Goal: Obtain resource: Download file/media

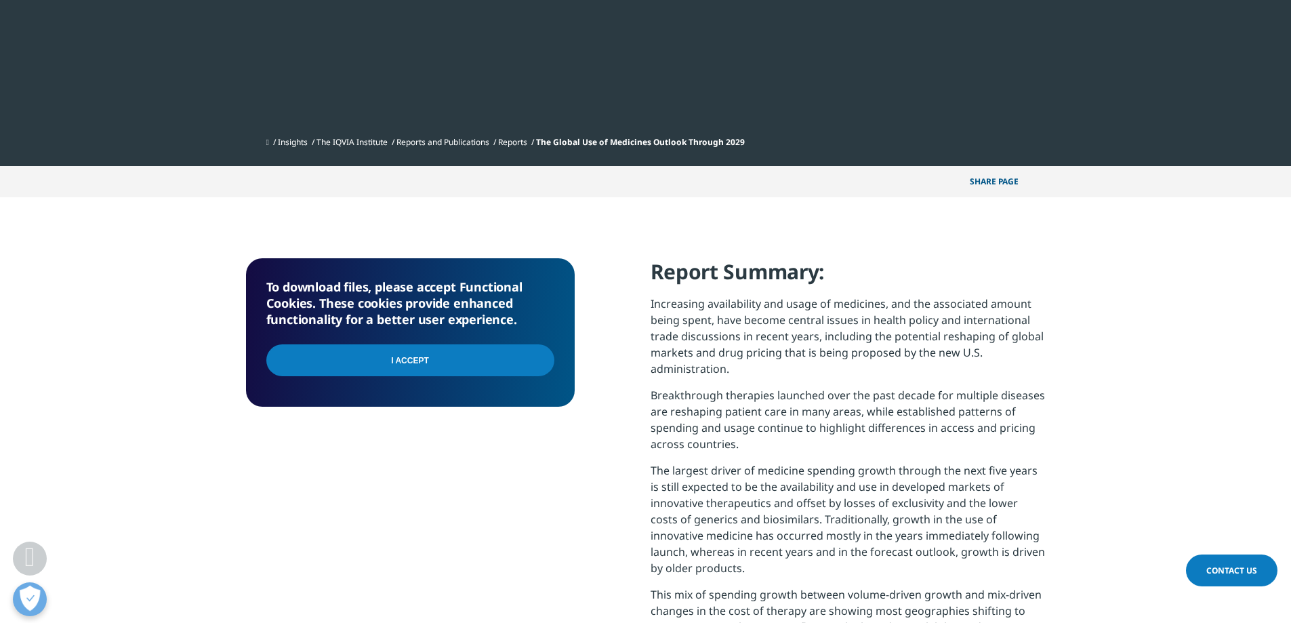
scroll to position [271, 0]
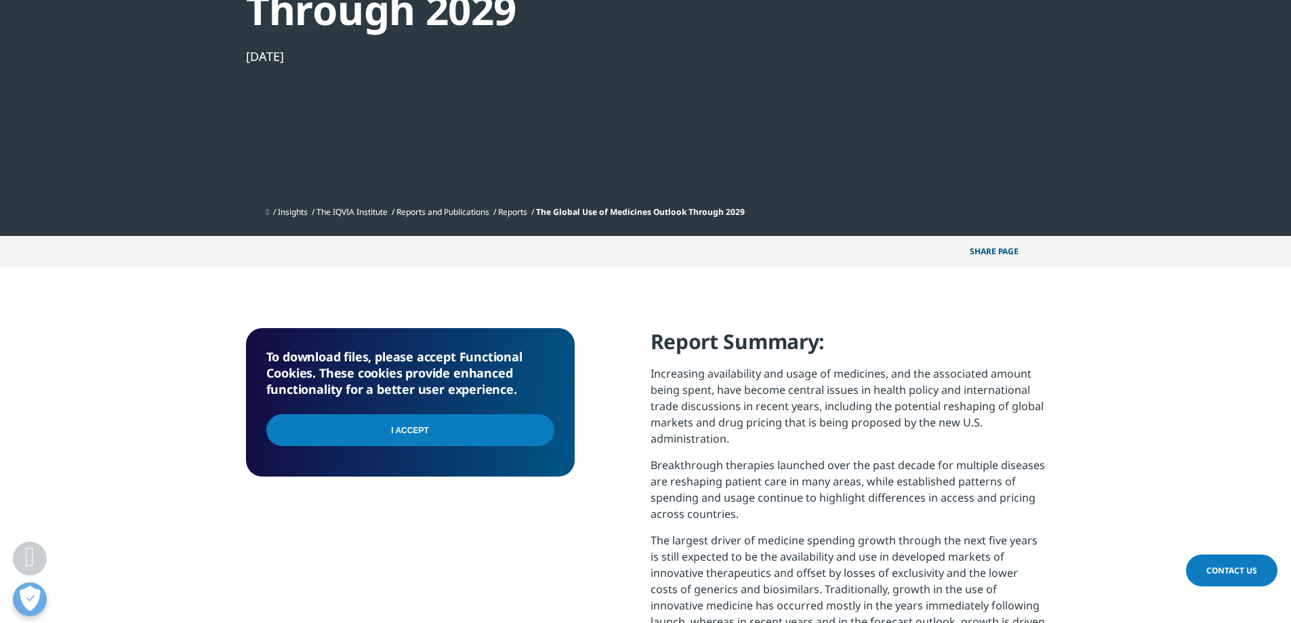
click at [419, 430] on input "I Accept" at bounding box center [410, 430] width 288 height 32
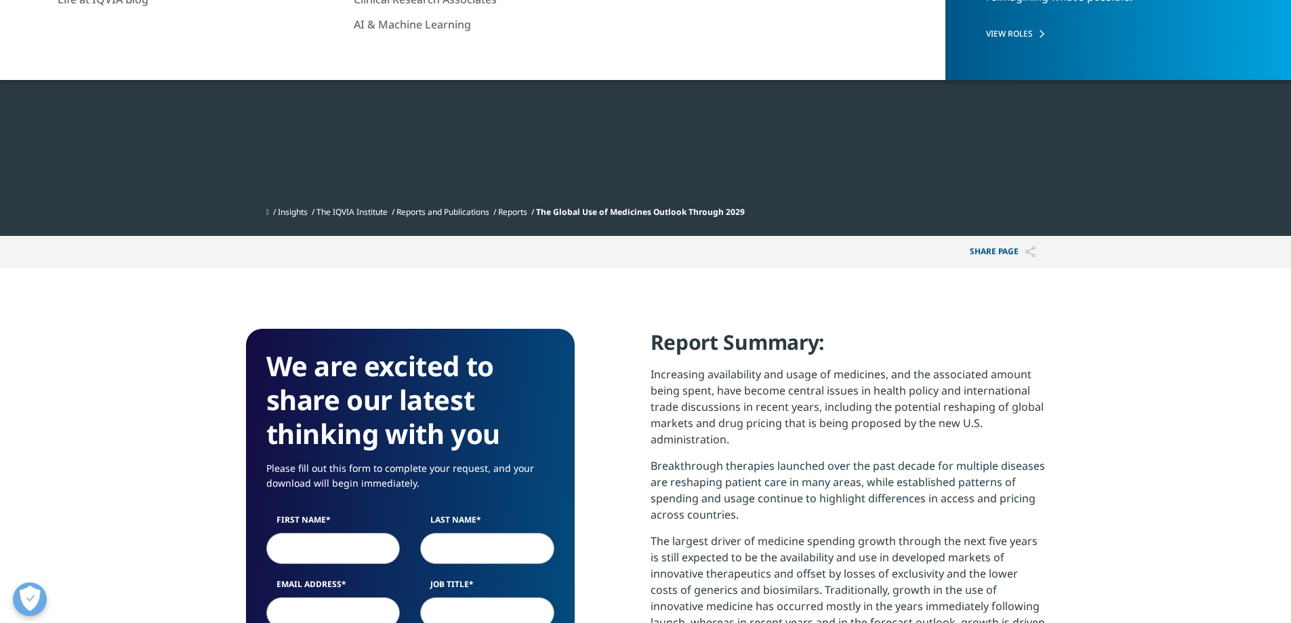
scroll to position [749, 799]
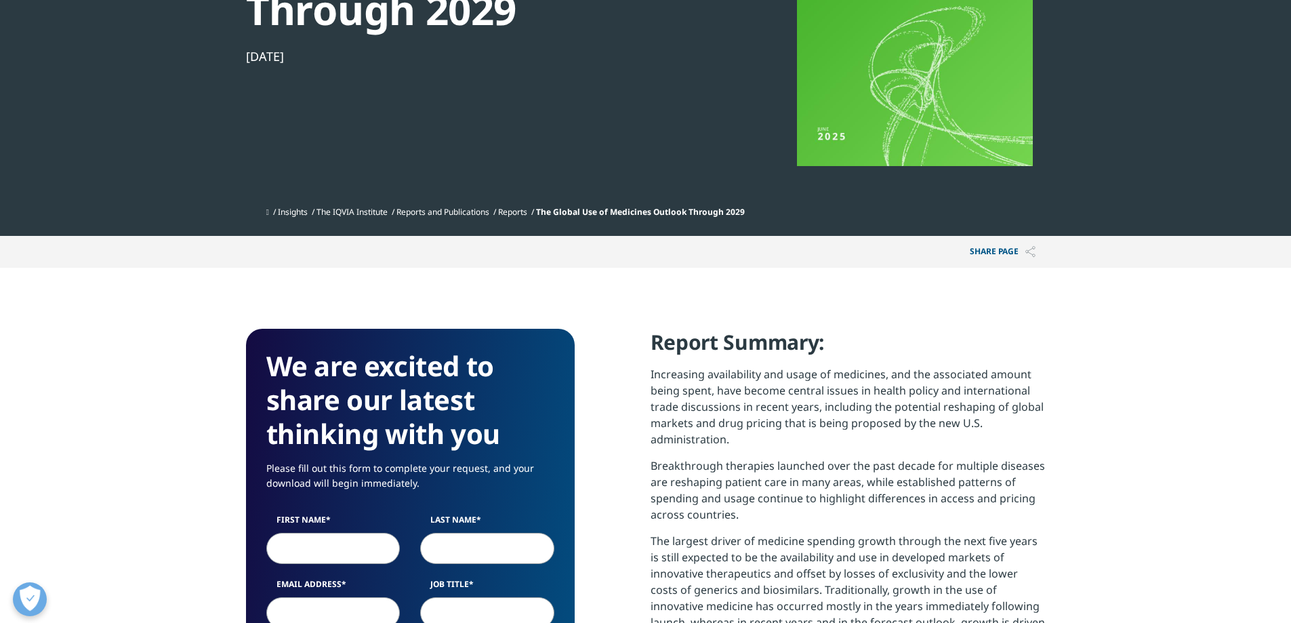
click at [297, 553] on input "First Name" at bounding box center [333, 547] width 134 height 31
type input "[PERSON_NAME]"
type input "[PERSON_NAME][EMAIL_ADDRESS][PERSON_NAME][DOMAIN_NAME]"
select select "[GEOGRAPHIC_DATA]"
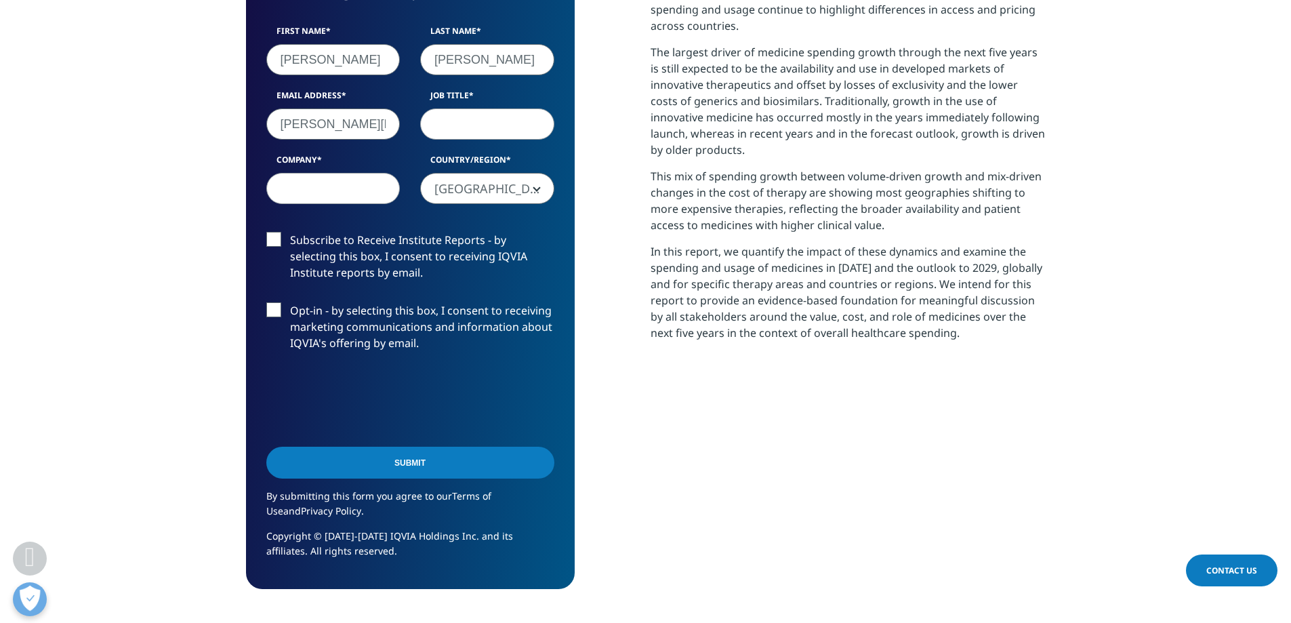
scroll to position [772, 0]
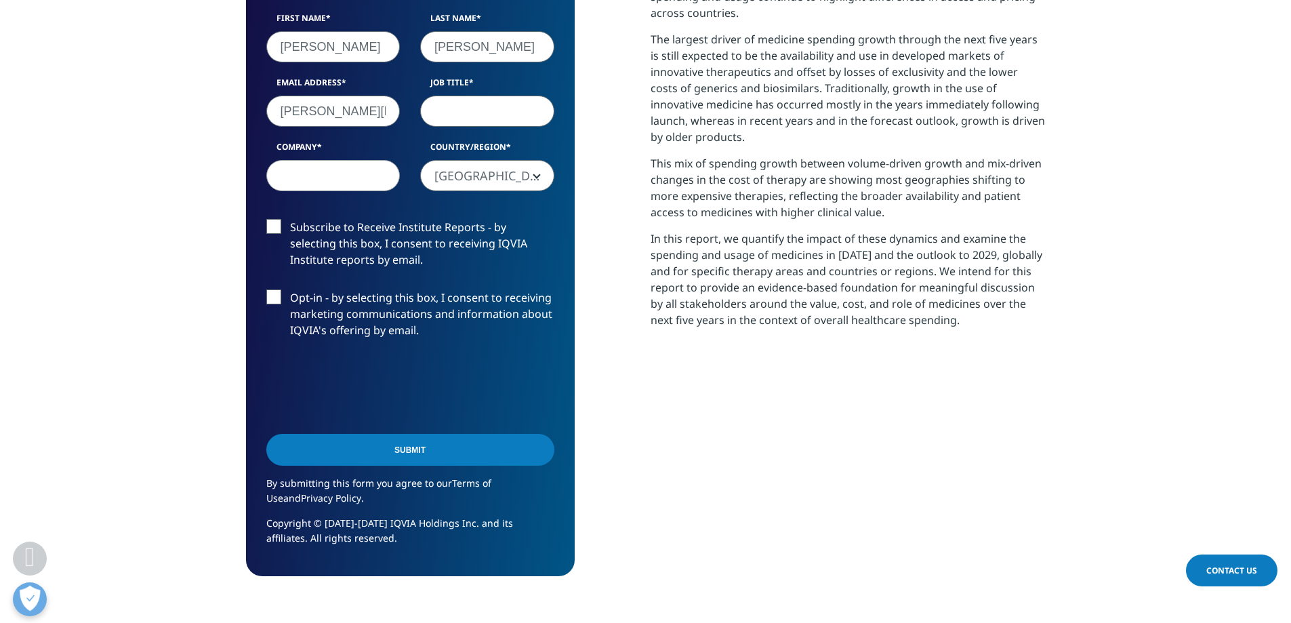
click at [465, 105] on input "Job Title" at bounding box center [487, 111] width 134 height 31
type input "Senior Director"
type input "Amarin Pharma Inc"
click at [270, 225] on label "Subscribe to Receive Institute Reports - by selecting this box, I consent to re…" at bounding box center [410, 247] width 288 height 56
click at [290, 219] on input "Subscribe to Receive Institute Reports - by selecting this box, I consent to re…" at bounding box center [290, 219] width 0 height 0
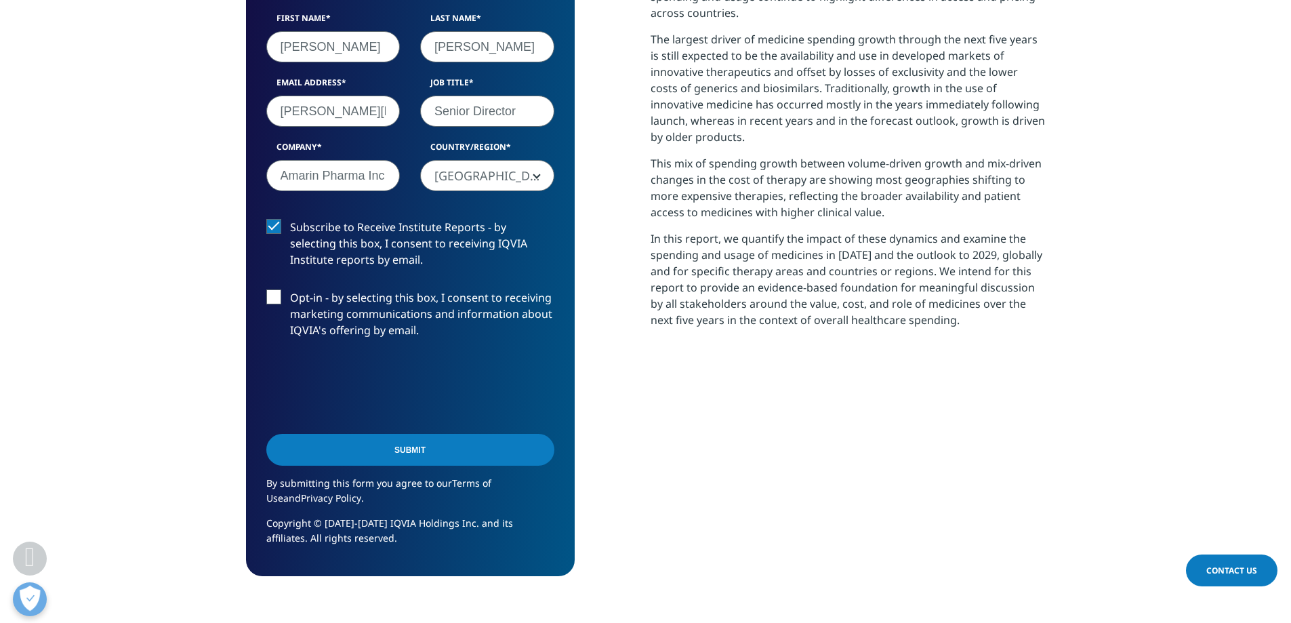
click at [270, 297] on label "Opt-in - by selecting this box, I consent to receiving marketing communications…" at bounding box center [410, 317] width 288 height 56
click at [290, 289] on input "Opt-in - by selecting this box, I consent to receiving marketing communications…" at bounding box center [290, 289] width 0 height 0
click at [423, 451] on input "Submit" at bounding box center [410, 450] width 288 height 32
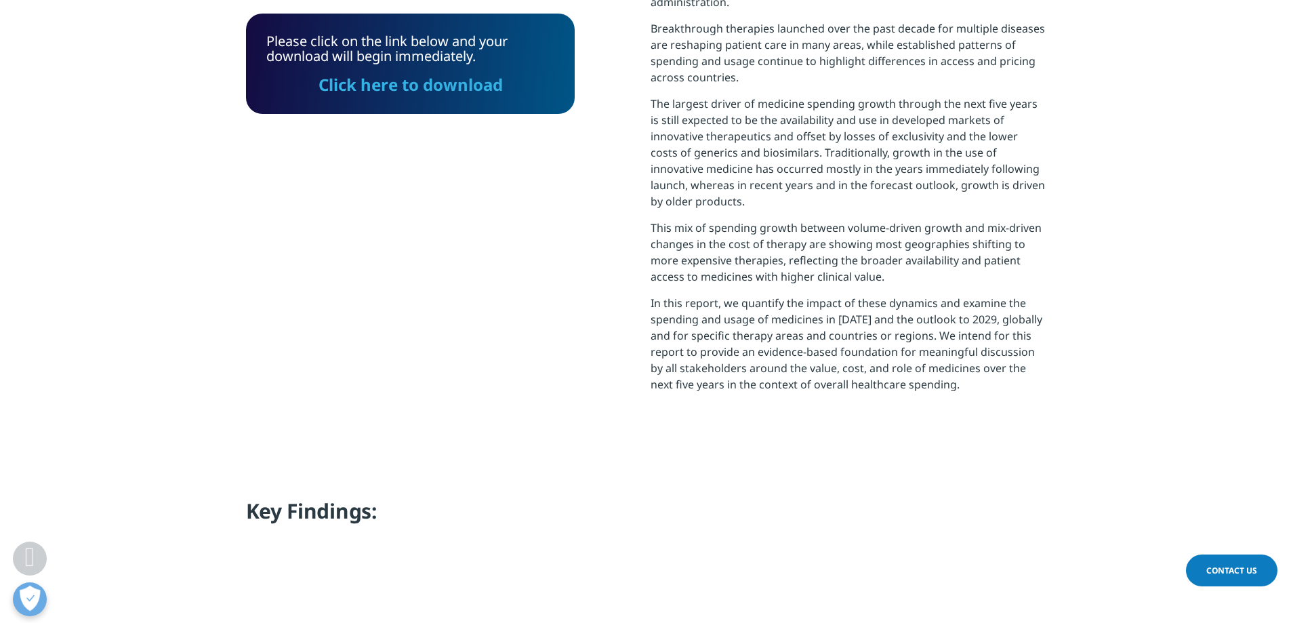
scroll to position [688, 0]
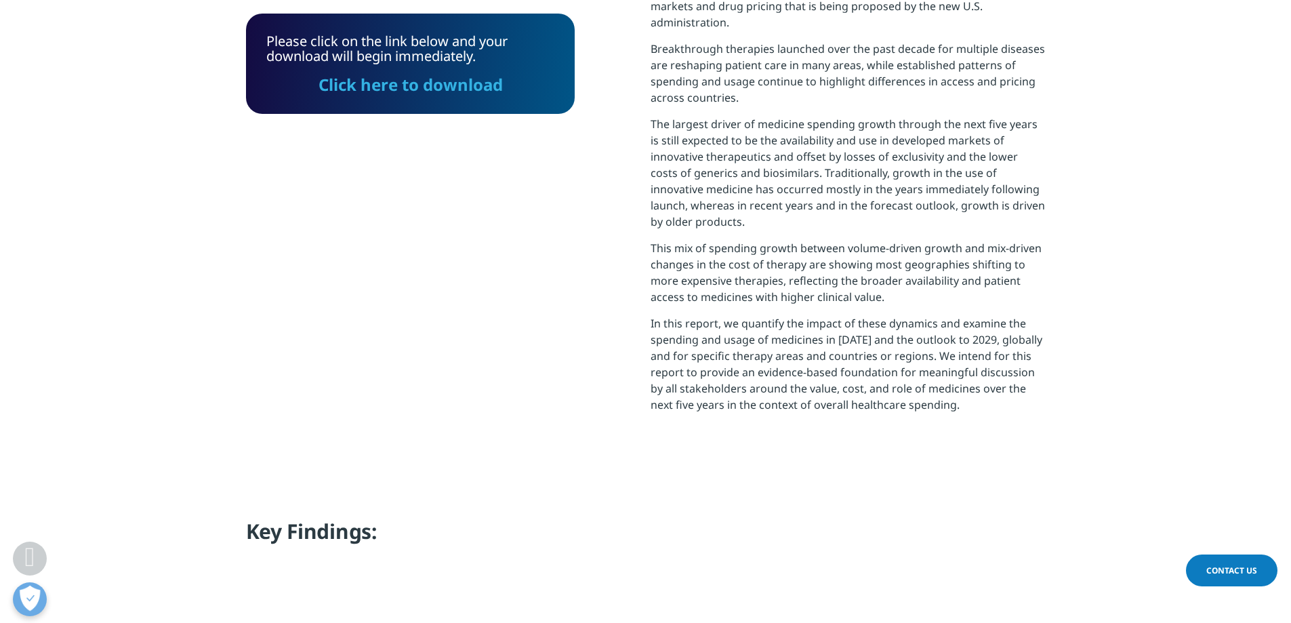
click at [383, 87] on link "Click here to download" at bounding box center [410, 84] width 184 height 22
